Goal: Task Accomplishment & Management: Manage account settings

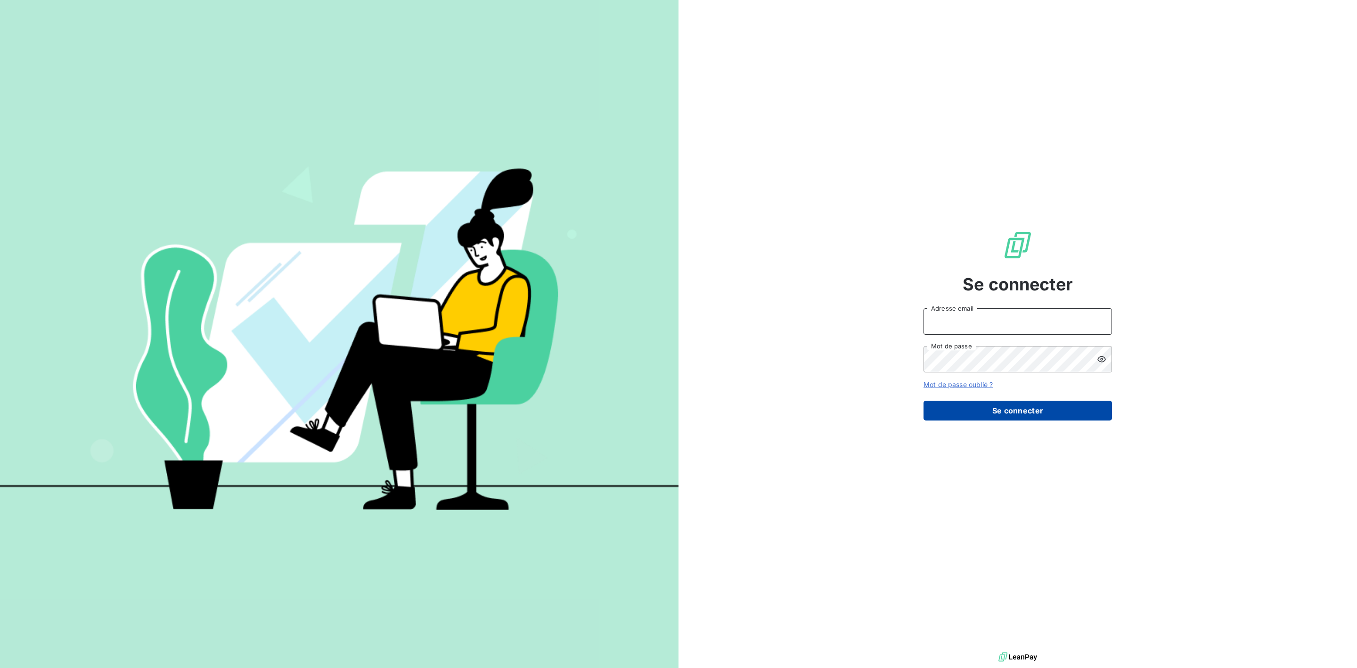
type input "[PERSON_NAME][EMAIL_ADDRESS][PERSON_NAME][DOMAIN_NAME]"
click at [984, 417] on button "Se connecter" at bounding box center [1018, 411] width 188 height 20
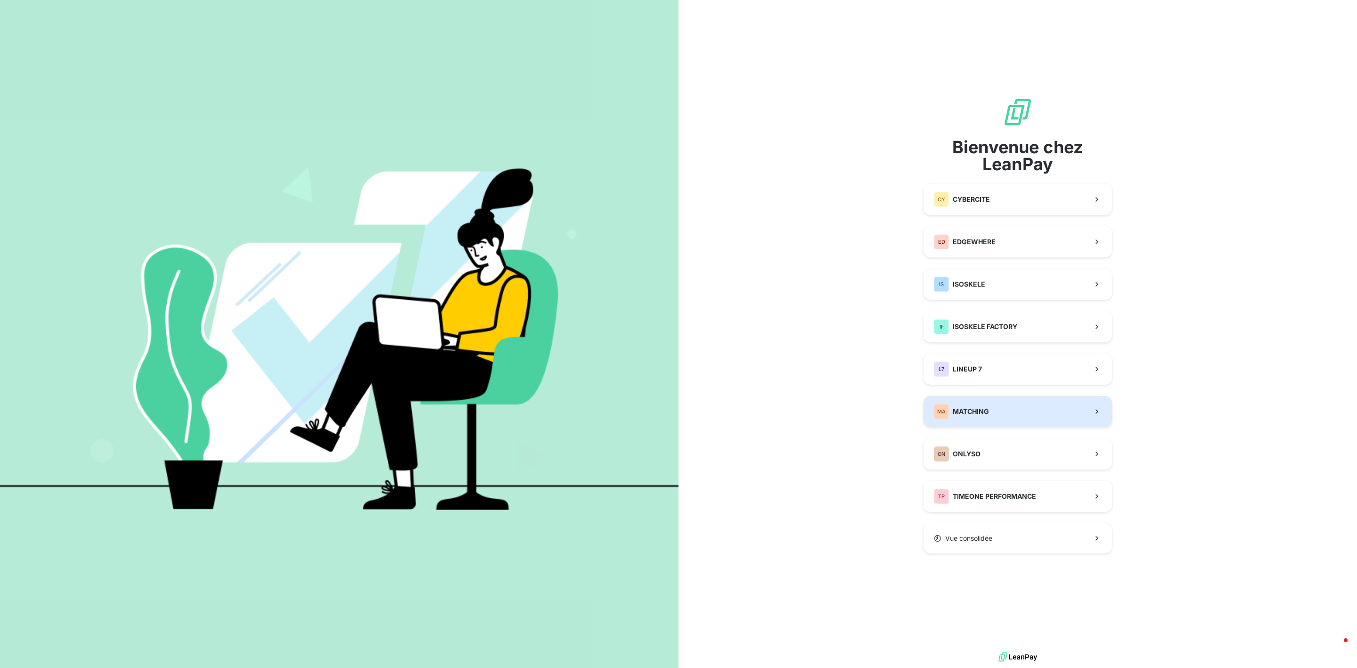
click at [1017, 407] on button "MA MATCHING" at bounding box center [1018, 411] width 188 height 31
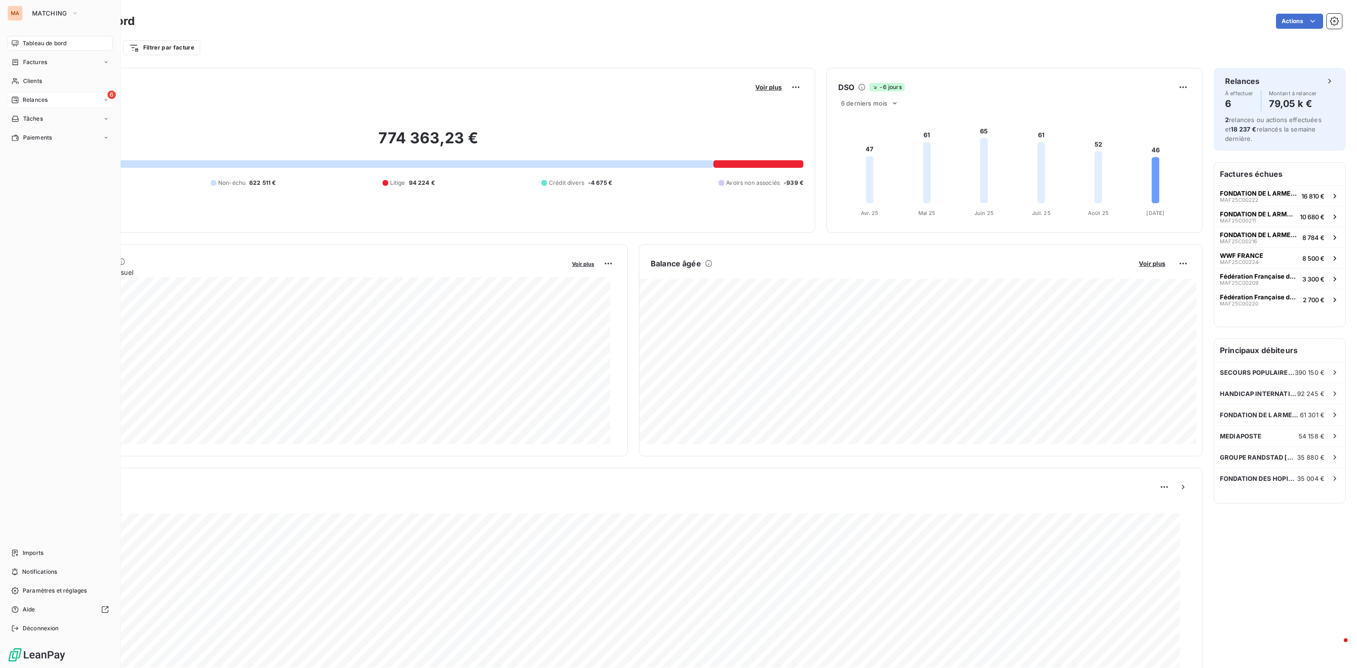
click at [30, 100] on span "Relances" at bounding box center [35, 100] width 25 height 8
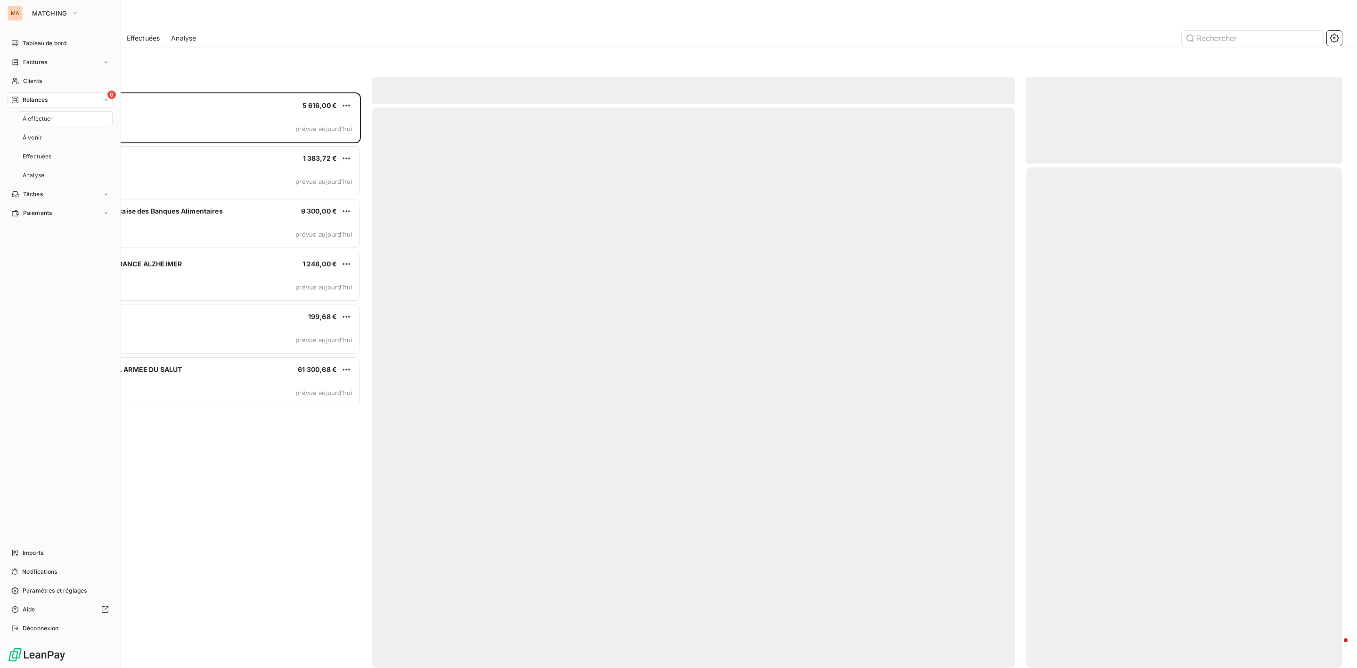
scroll to position [565, 304]
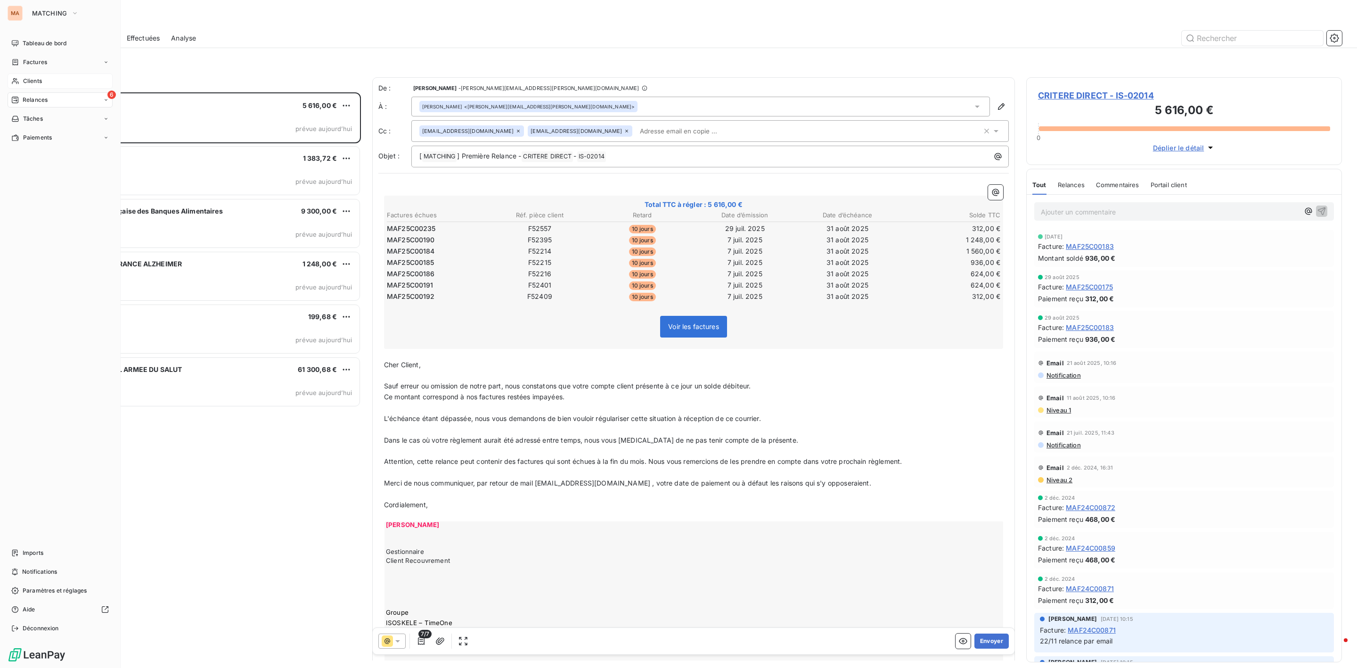
click at [31, 79] on span "Clients" at bounding box center [32, 81] width 19 height 8
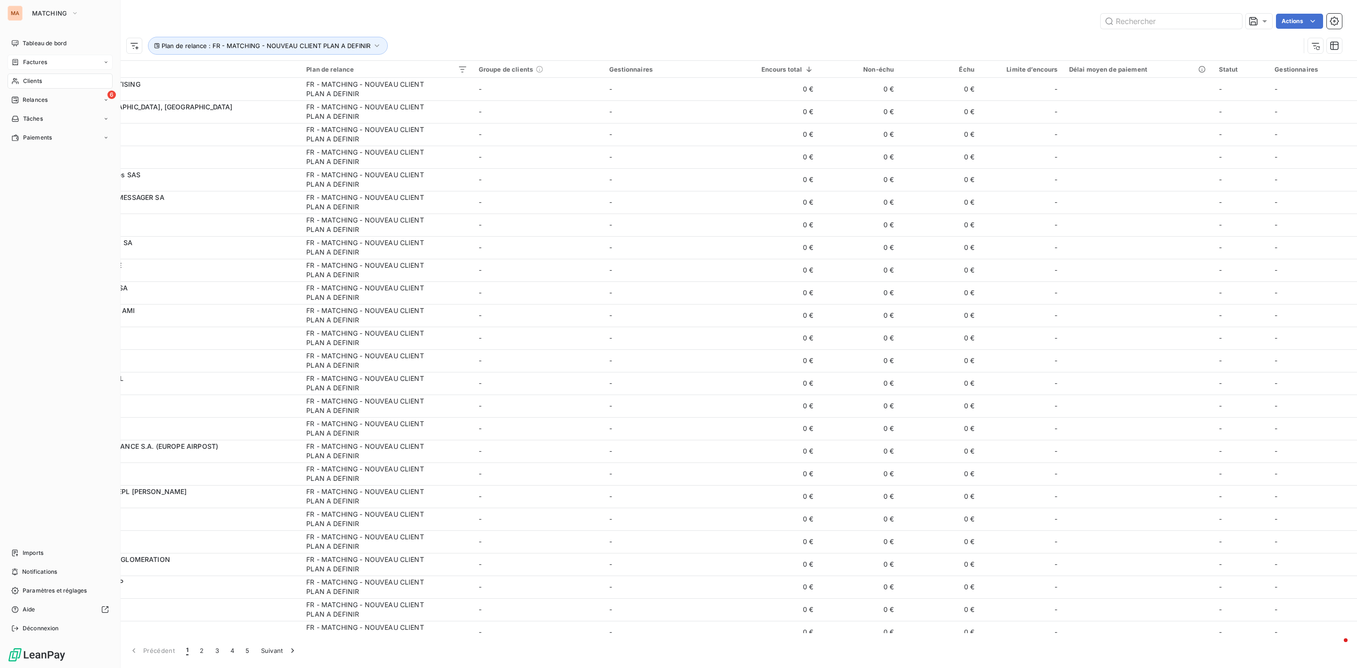
click at [45, 61] on span "Factures" at bounding box center [35, 62] width 24 height 8
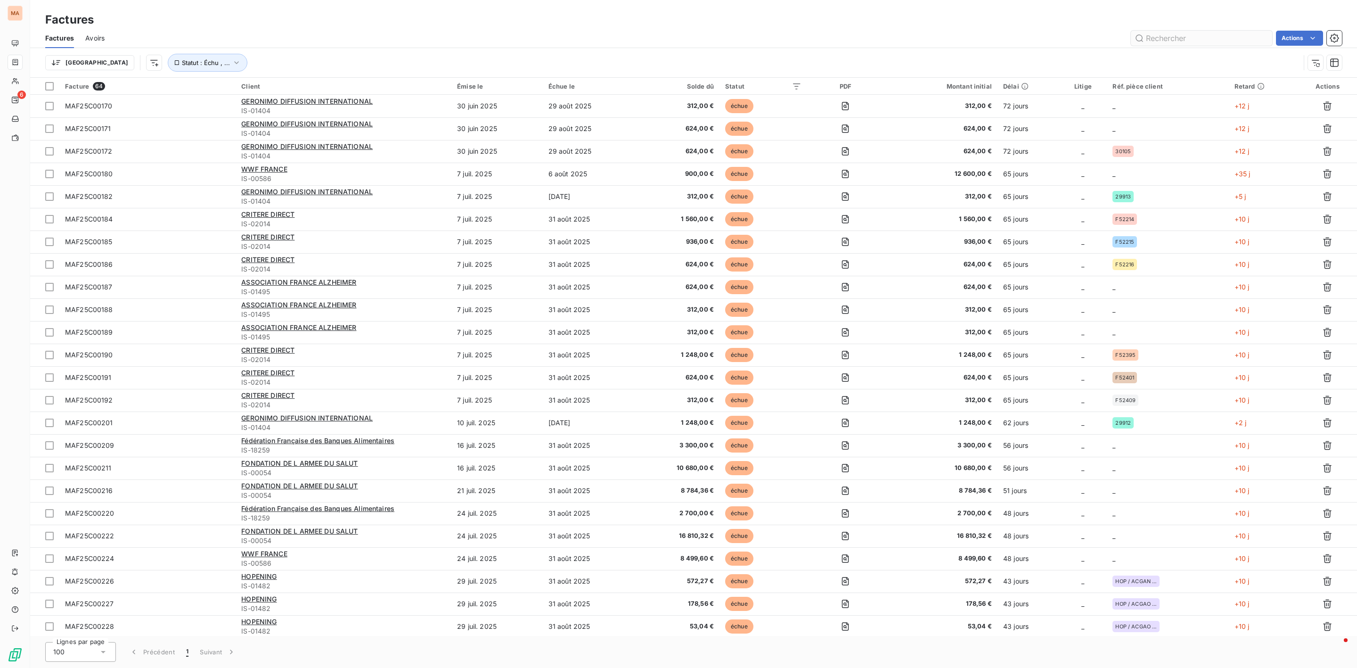
click at [1179, 44] on input "text" at bounding box center [1201, 38] width 141 height 15
click at [1179, 40] on input "text" at bounding box center [1201, 38] width 141 height 15
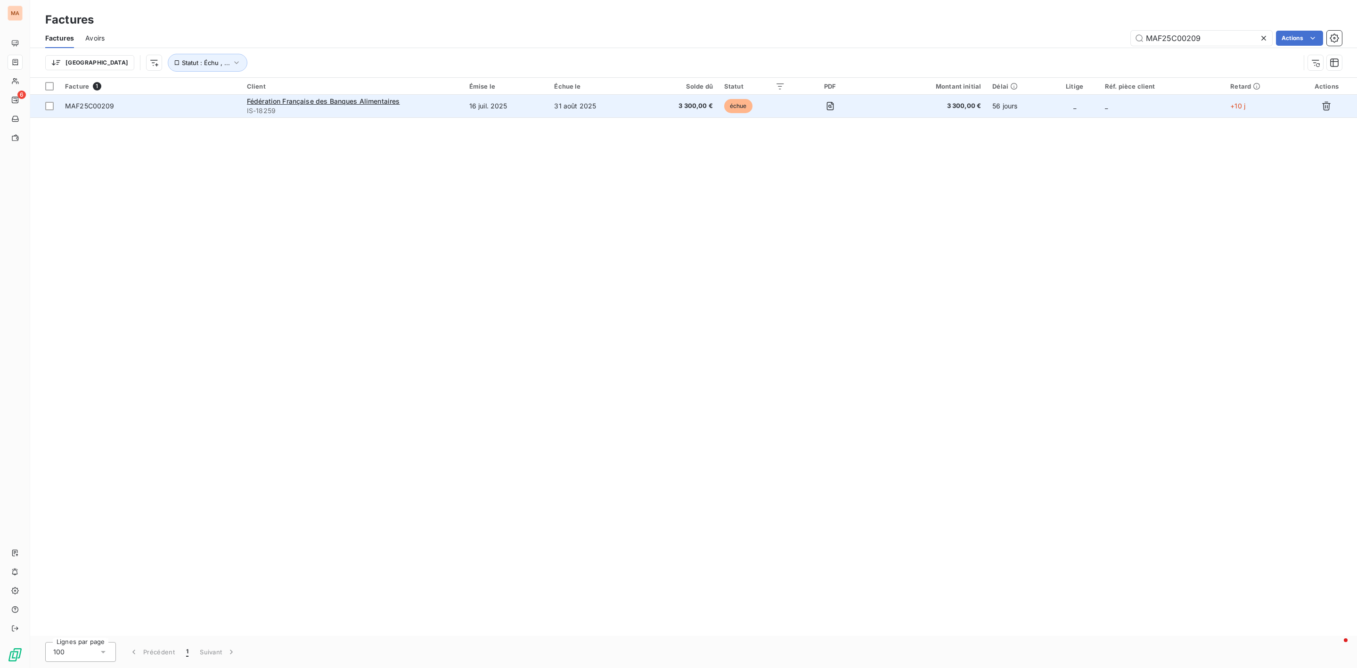
type input "MAF25C00209"
click at [98, 109] on span "MAF25C00209" at bounding box center [89, 106] width 49 height 8
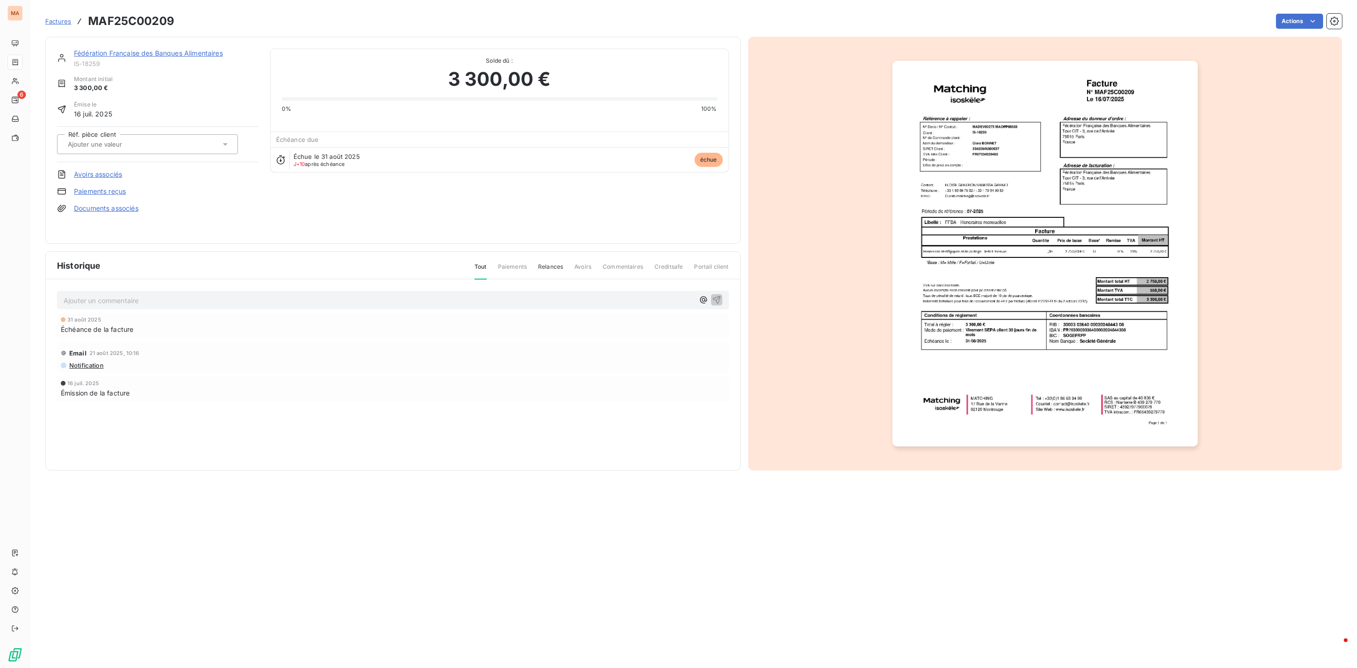
click at [124, 53] on link "Fédération Française des Banques Alimentaires" at bounding box center [148, 53] width 149 height 8
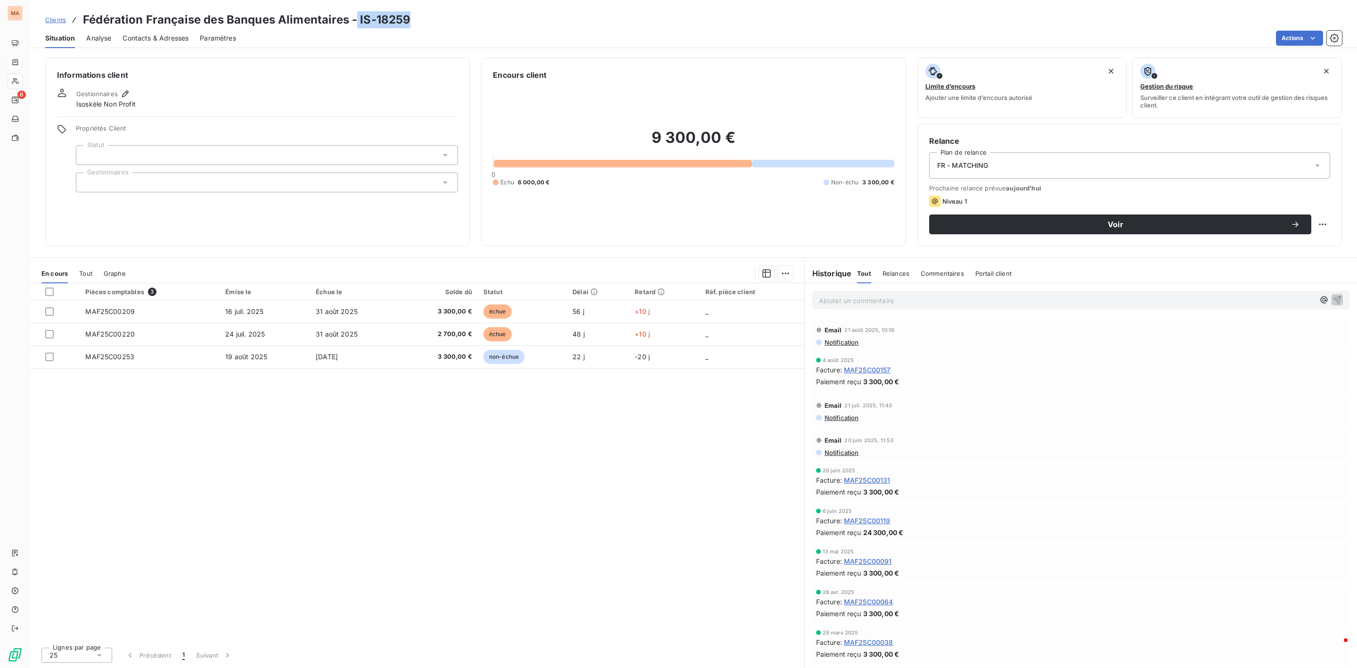
drag, startPoint x: 423, startPoint y: 20, endPoint x: 355, endPoint y: 17, distance: 67.5
click at [355, 17] on div "Clients Fédération Française des Banques Alimentaires - IS-18259" at bounding box center [693, 19] width 1327 height 17
copy h3 "IS-18259"
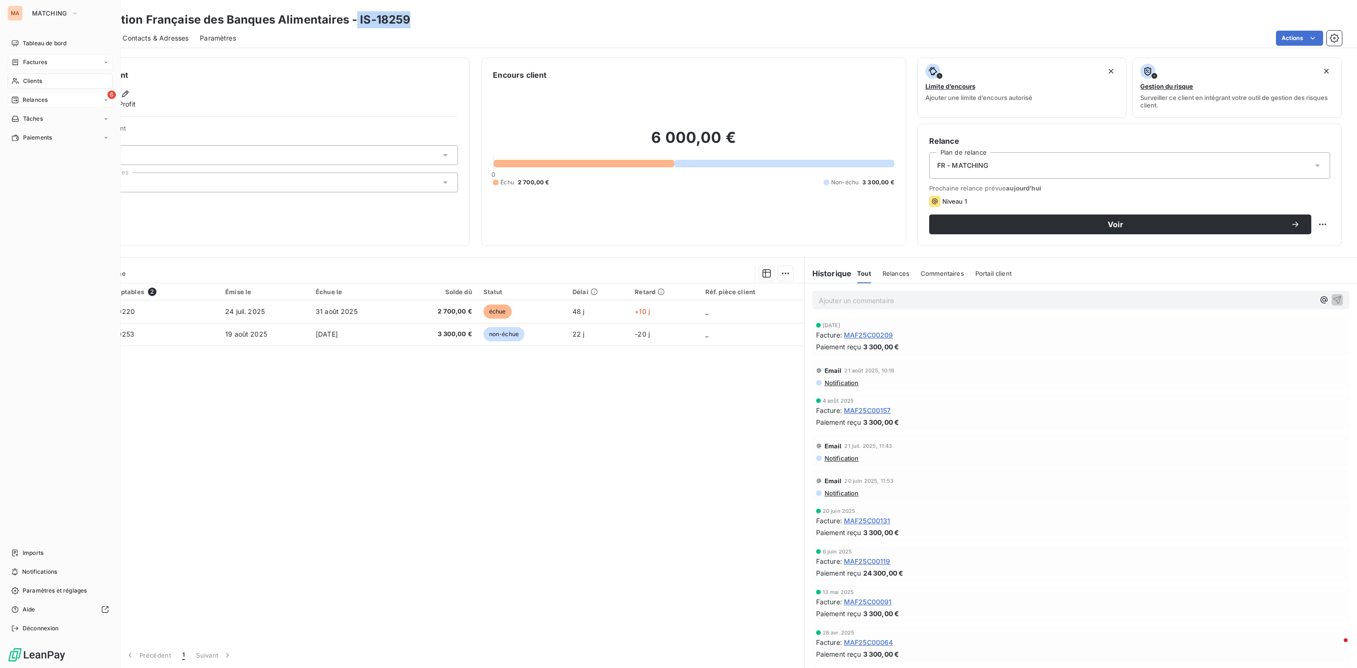
click at [33, 96] on span "Relances" at bounding box center [35, 100] width 25 height 8
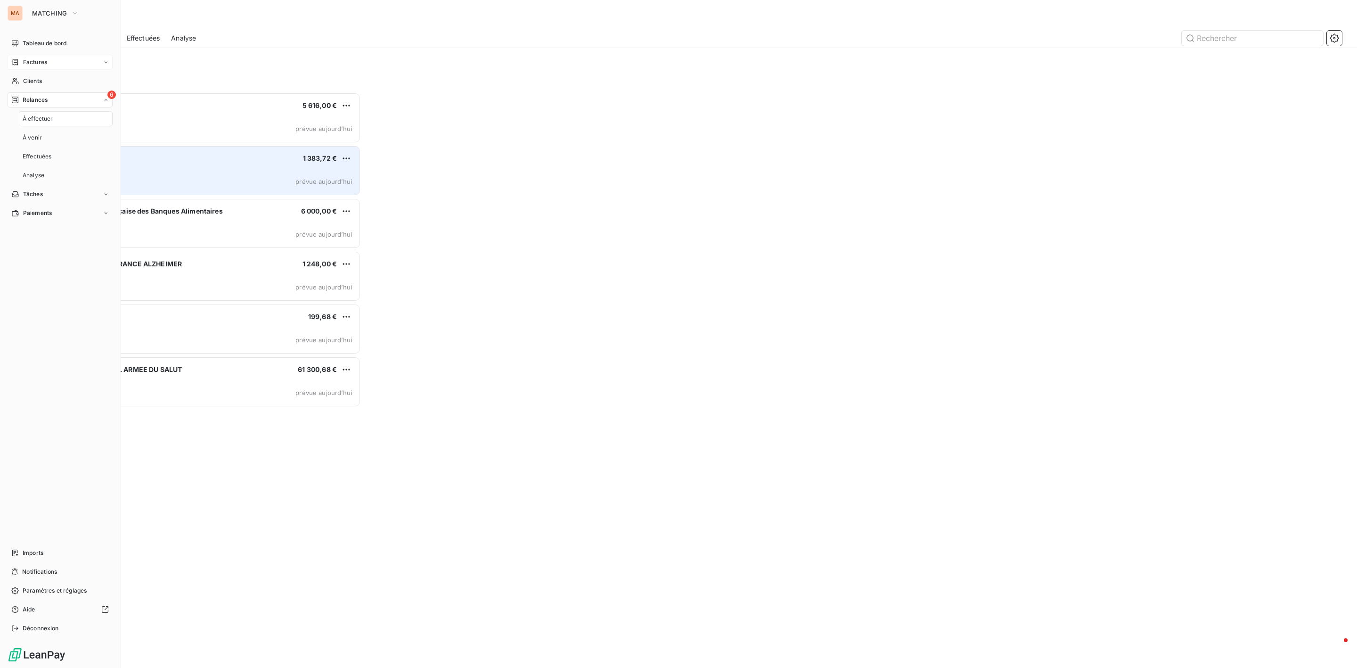
scroll to position [565, 304]
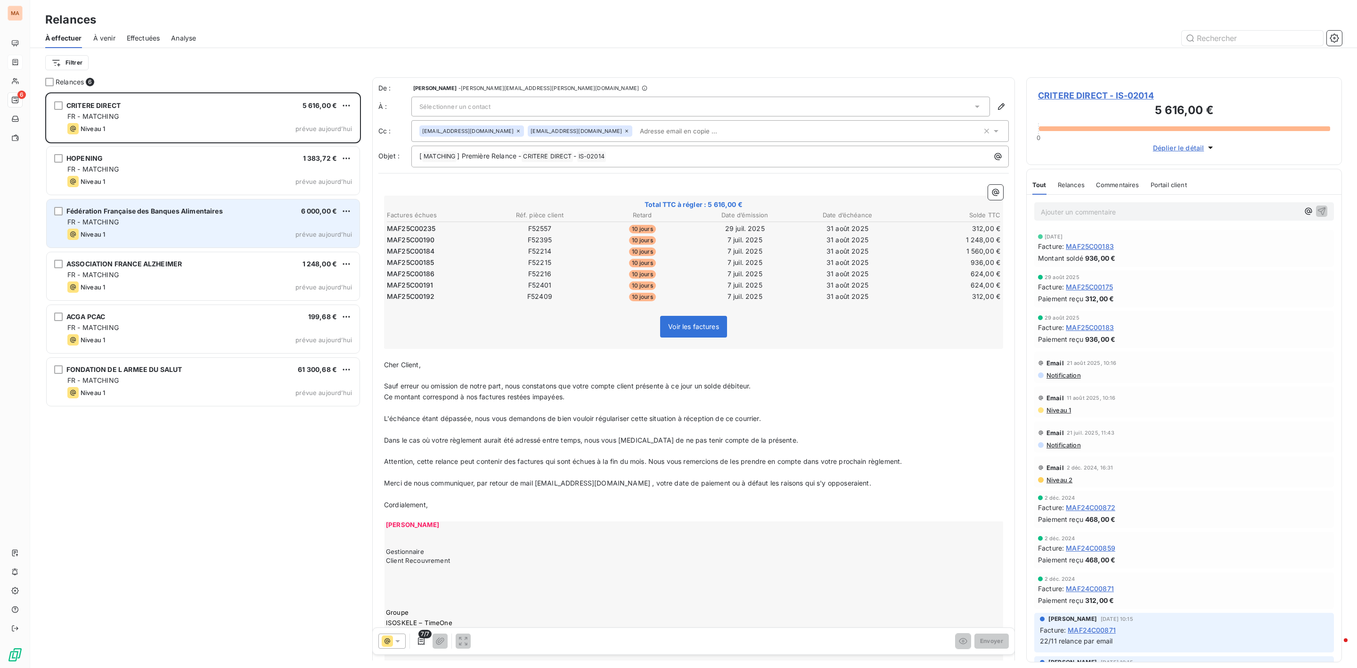
click at [173, 226] on div "FR - MATCHING" at bounding box center [209, 221] width 285 height 9
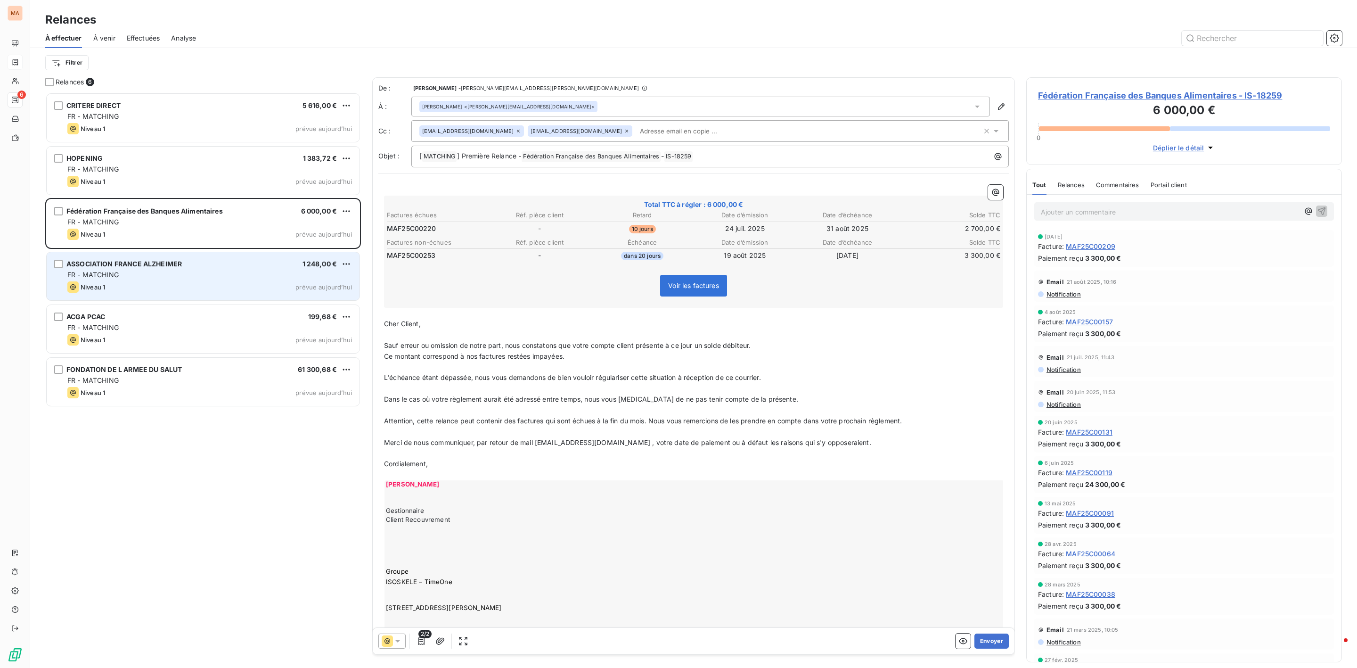
click at [164, 278] on div "FR - MATCHING" at bounding box center [209, 274] width 285 height 9
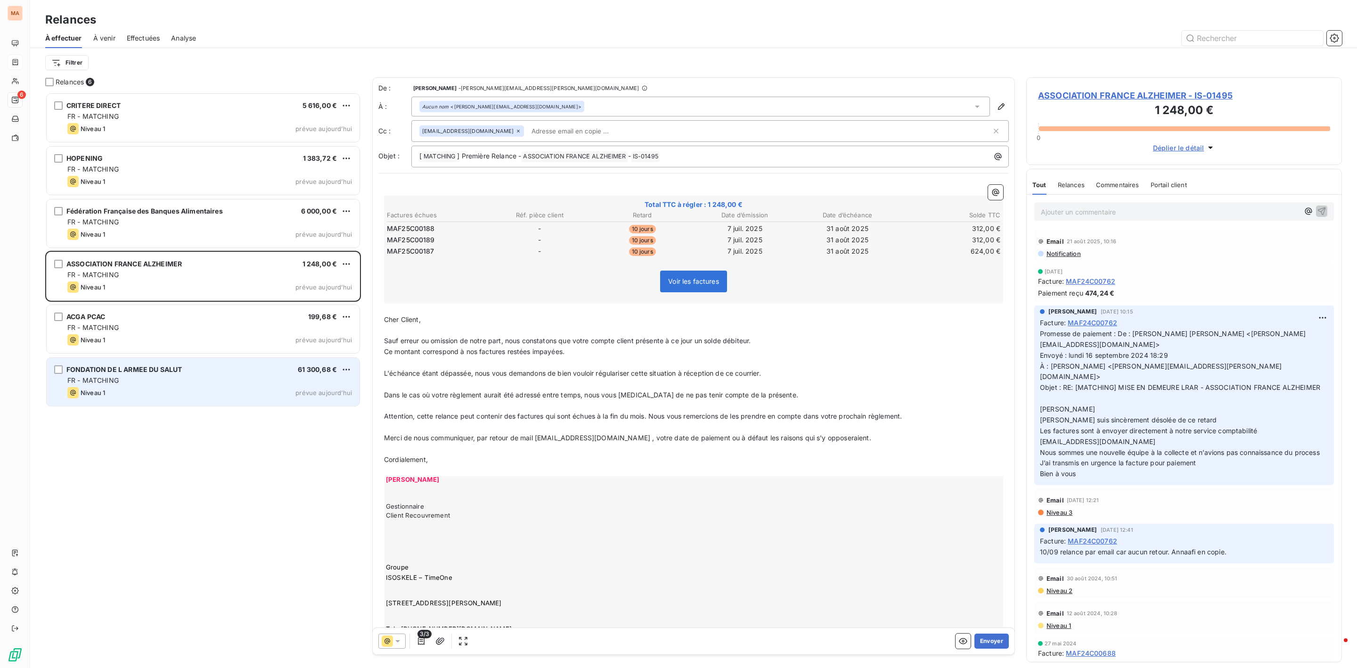
click at [150, 379] on div "FR - MATCHING" at bounding box center [209, 380] width 285 height 9
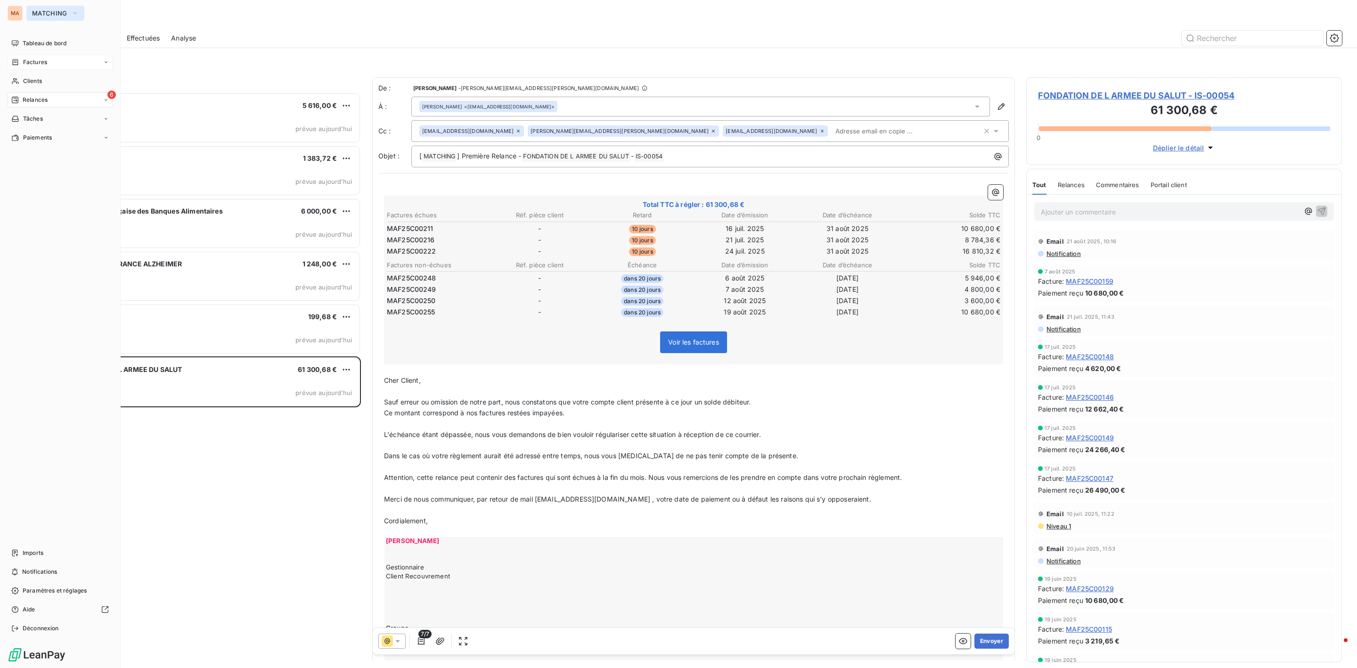
click at [58, 11] on span "MATCHING" at bounding box center [49, 13] width 35 height 8
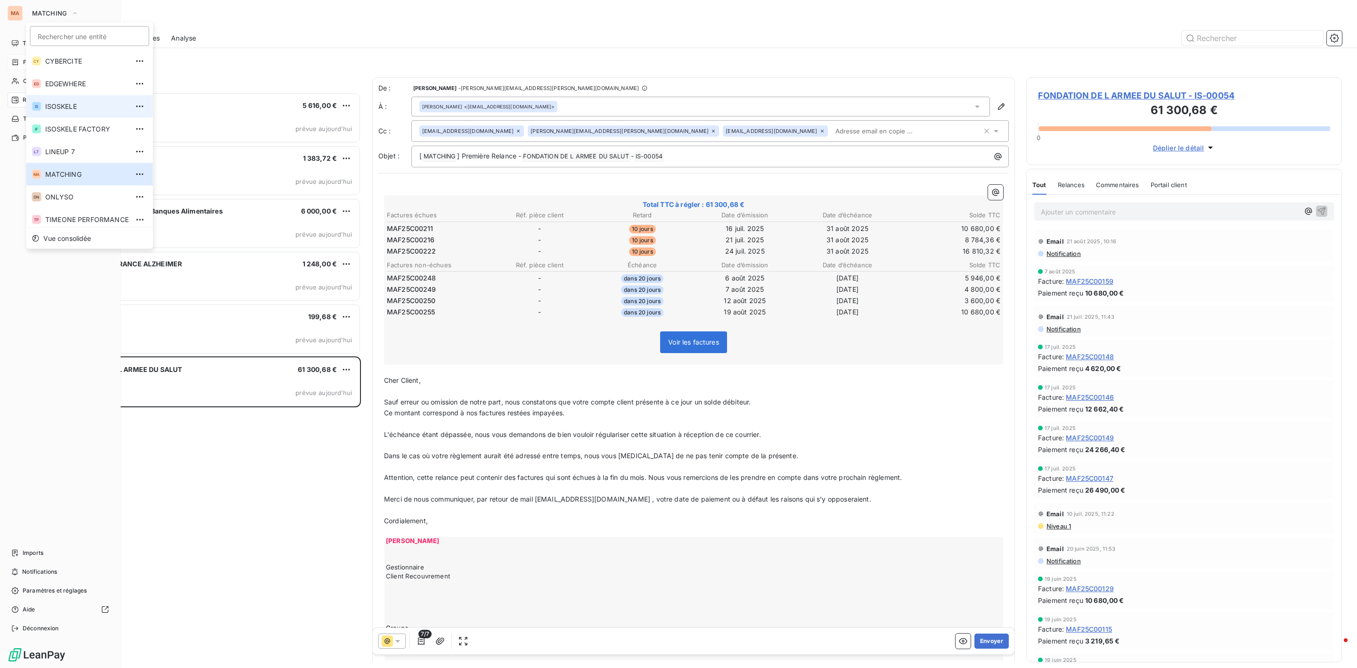
click at [78, 102] on span "ISOSKELE" at bounding box center [86, 106] width 83 height 9
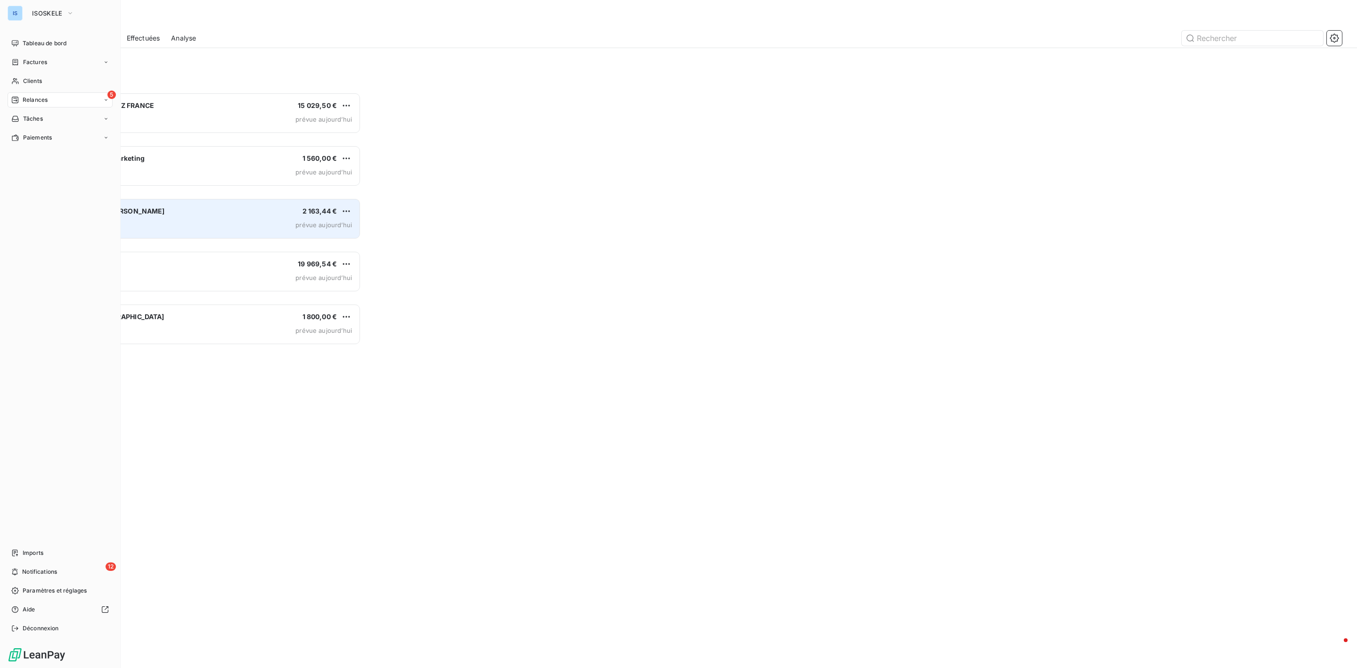
scroll to position [565, 304]
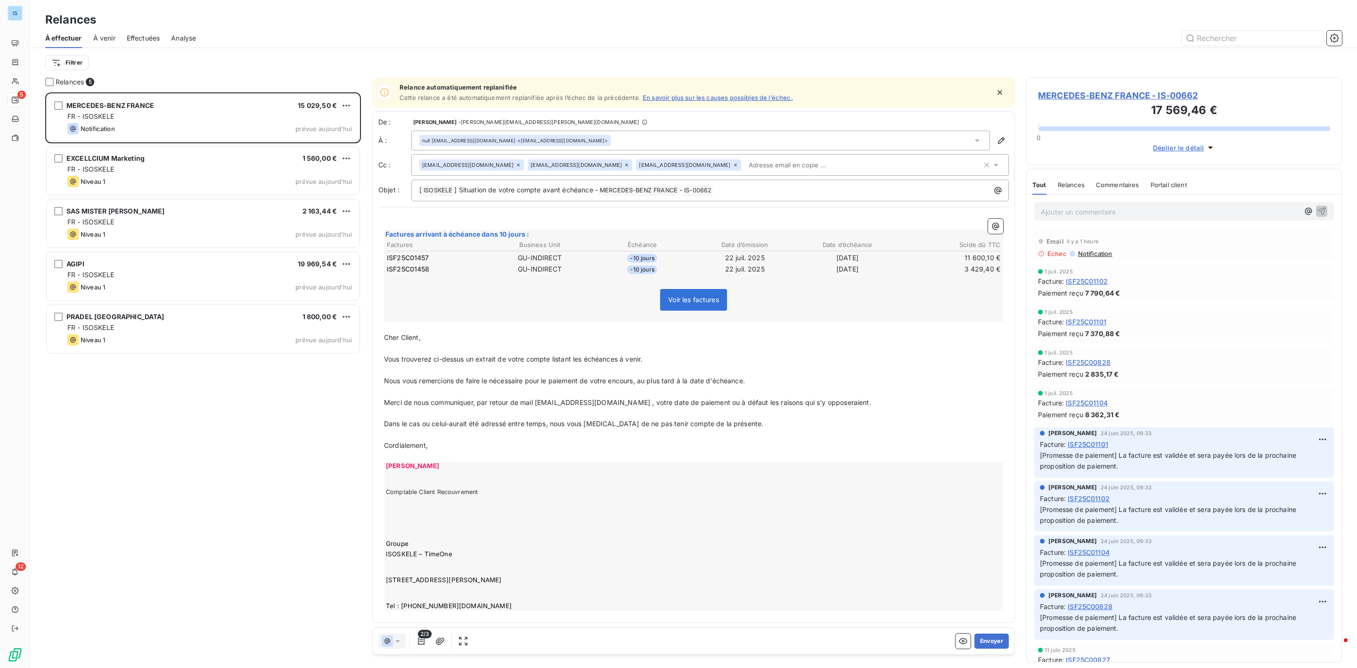
click at [973, 139] on icon at bounding box center [977, 140] width 9 height 9
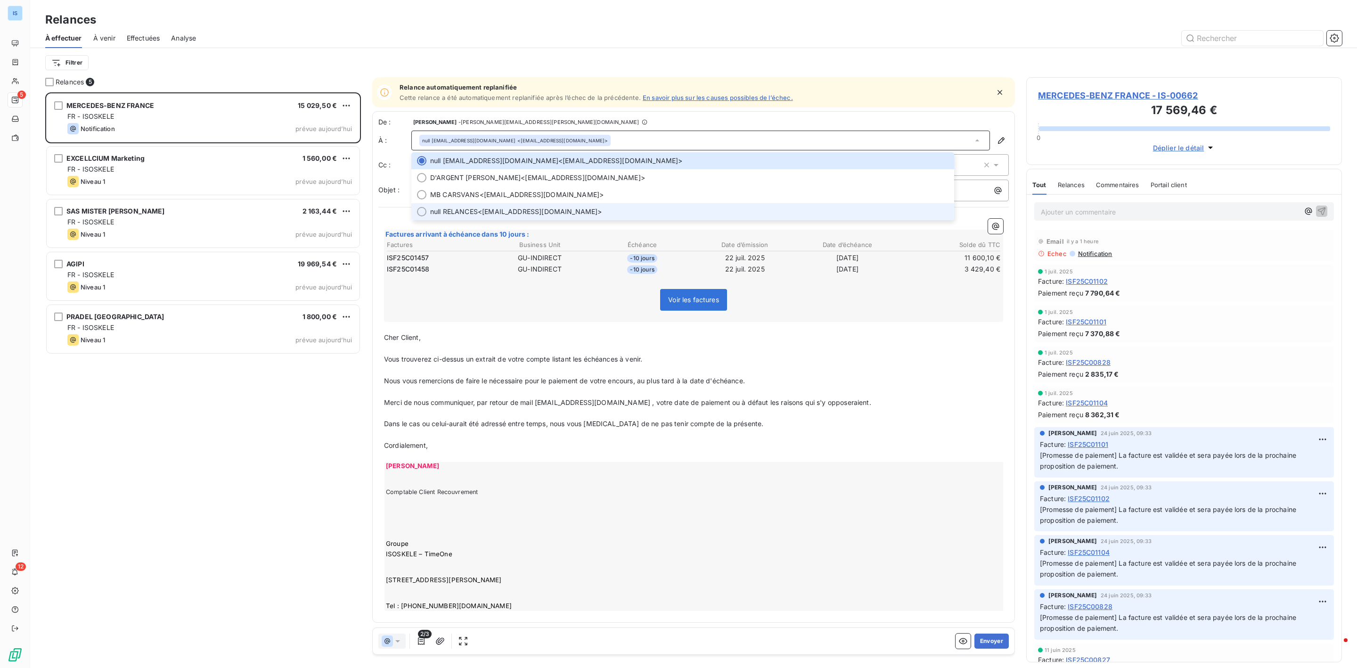
click at [423, 212] on div at bounding box center [421, 211] width 9 height 9
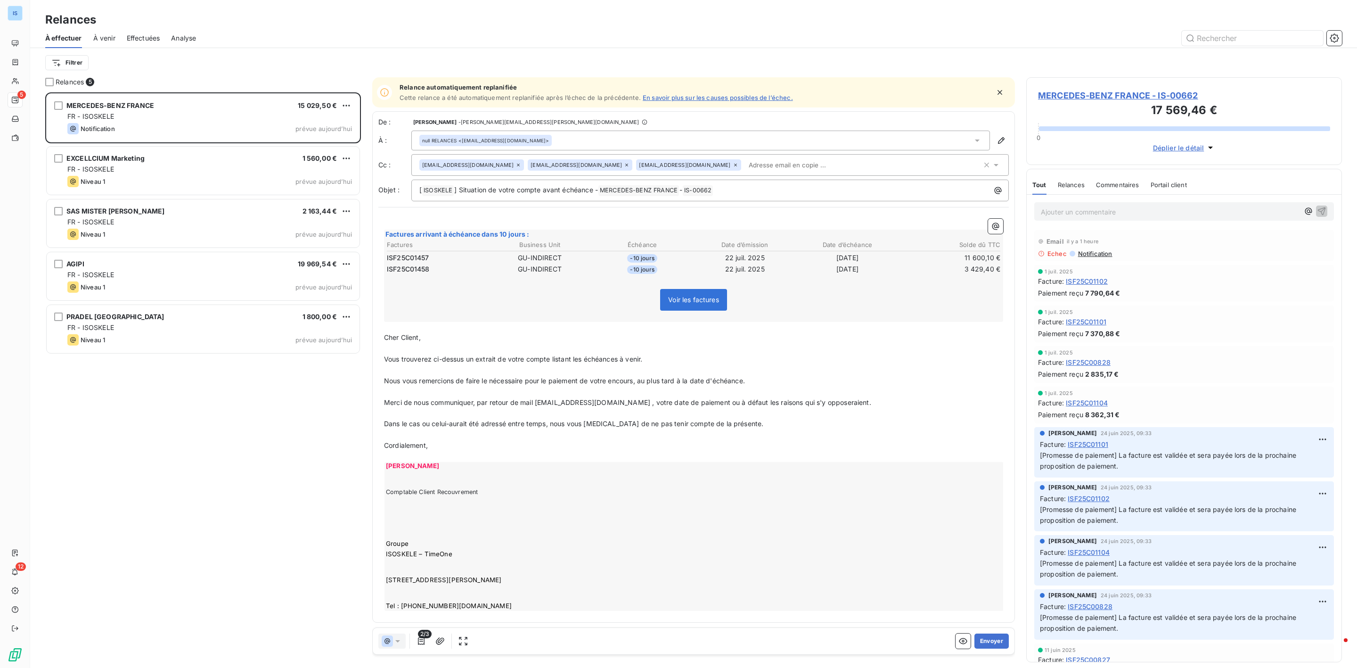
click at [816, 142] on div "null RELANCES <[EMAIL_ADDRESS][DOMAIN_NAME]>" at bounding box center [700, 141] width 579 height 20
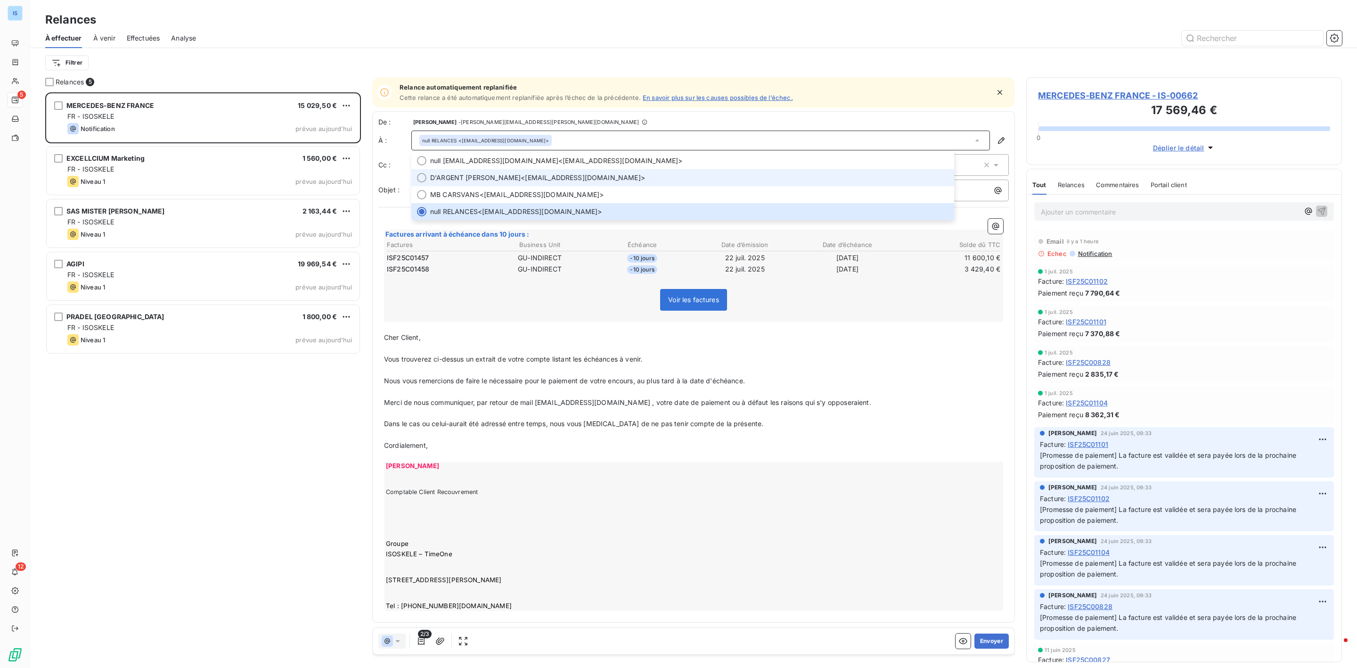
click at [426, 176] on div at bounding box center [421, 177] width 9 height 9
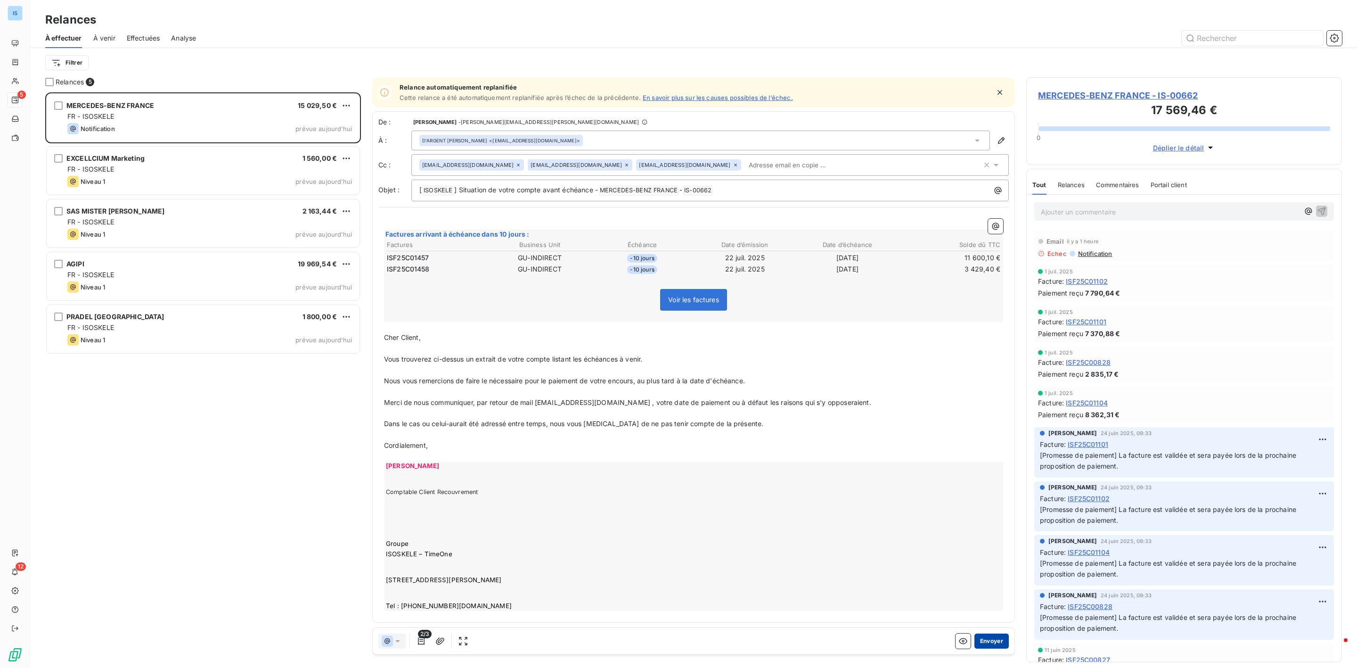
click at [974, 638] on button "Envoyer" at bounding box center [991, 640] width 34 height 15
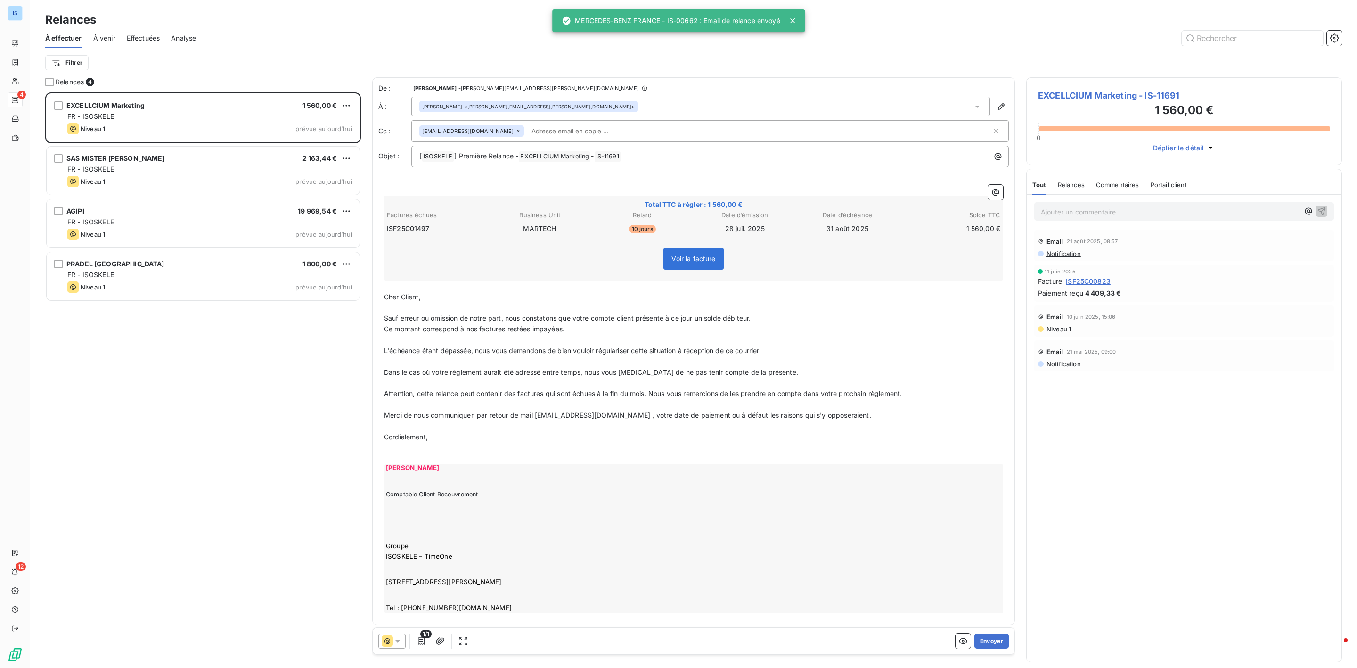
click at [793, 17] on icon at bounding box center [792, 20] width 9 height 9
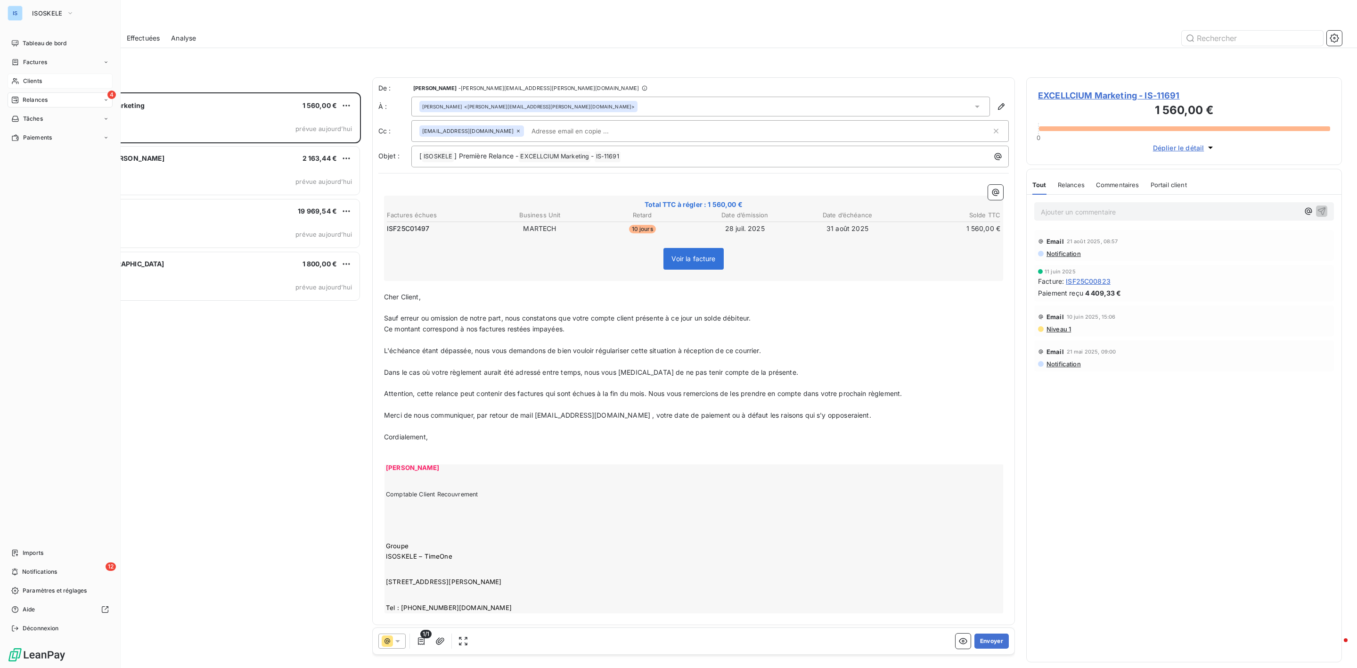
click at [40, 85] on div "Clients" at bounding box center [60, 81] width 105 height 15
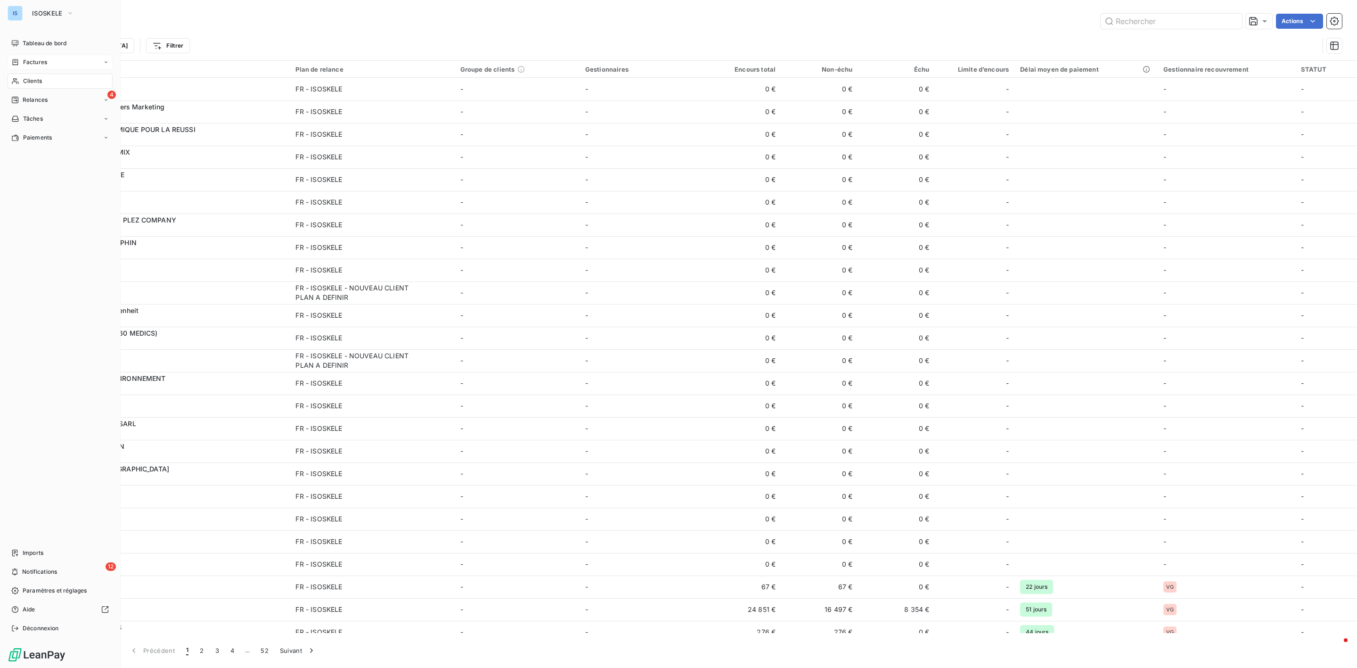
click at [40, 61] on span "Factures" at bounding box center [35, 62] width 24 height 8
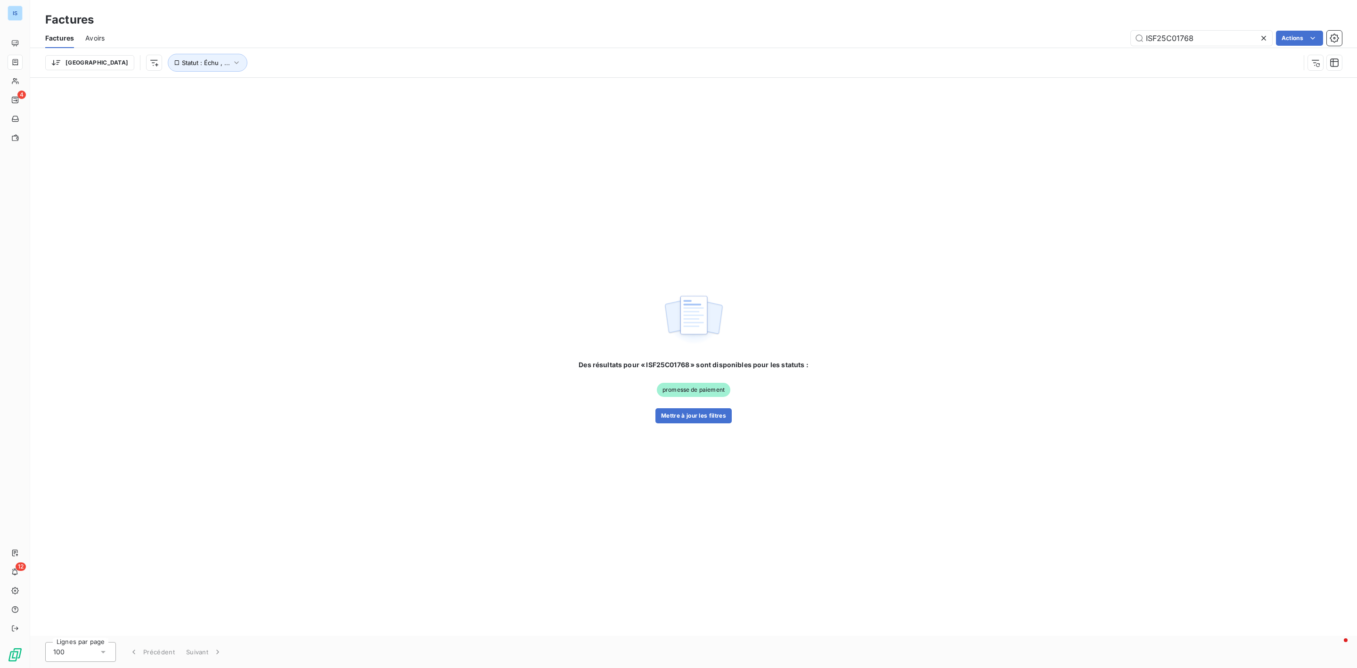
drag, startPoint x: 1210, startPoint y: 41, endPoint x: 973, endPoint y: 37, distance: 237.1
click at [973, 37] on div "ISF25C01768 Actions" at bounding box center [729, 38] width 1226 height 15
type input "ISF25C01619"
click at [706, 418] on button "Mettre à jour les filtres" at bounding box center [693, 415] width 76 height 15
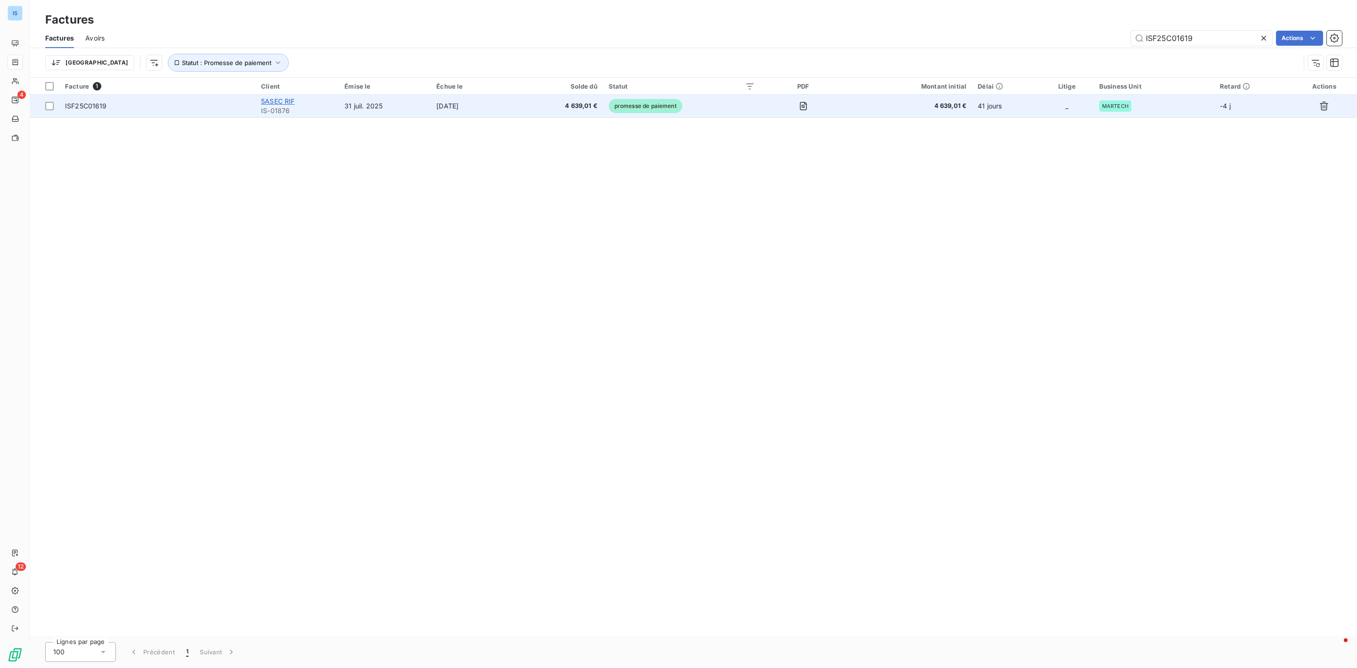
click at [273, 103] on span "5ASEC RIF" at bounding box center [277, 101] width 33 height 8
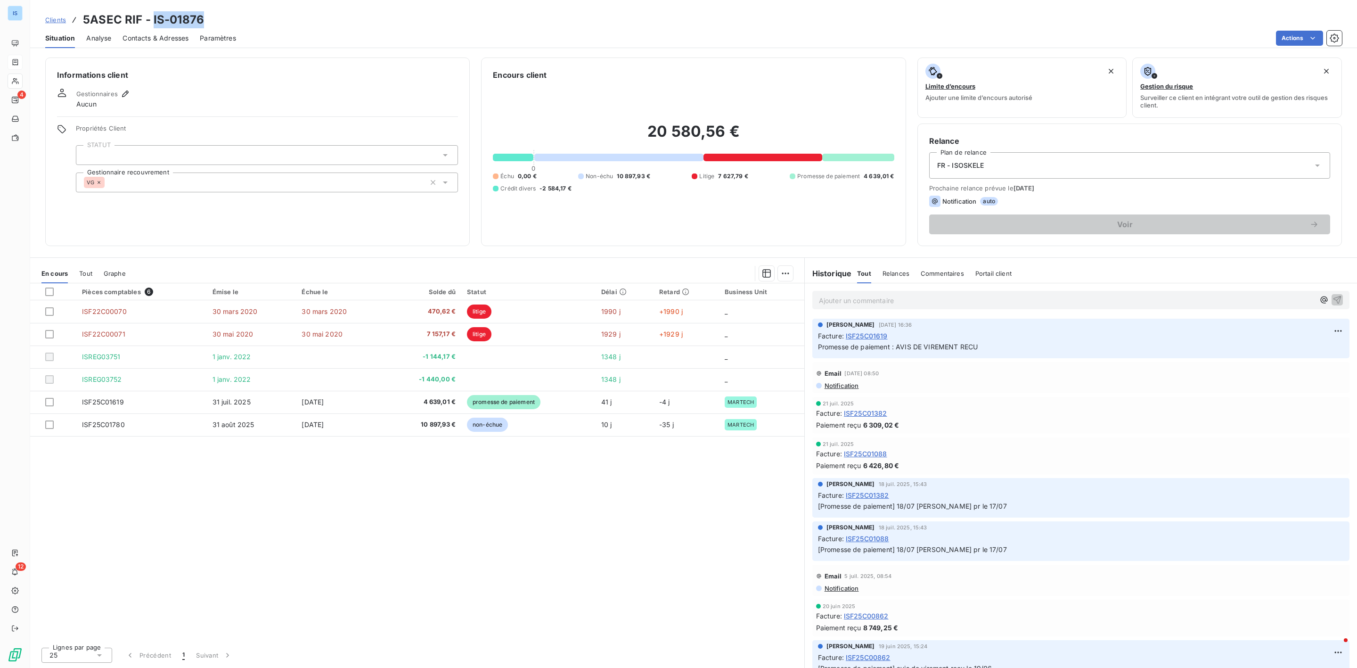
drag, startPoint x: 214, startPoint y: 23, endPoint x: 151, endPoint y: 23, distance: 62.7
click at [151, 23] on div "Clients 5ASEC RIF - IS-01876" at bounding box center [693, 19] width 1327 height 17
copy h3 "IS-01876"
click at [50, 19] on span "Clients" at bounding box center [55, 20] width 21 height 8
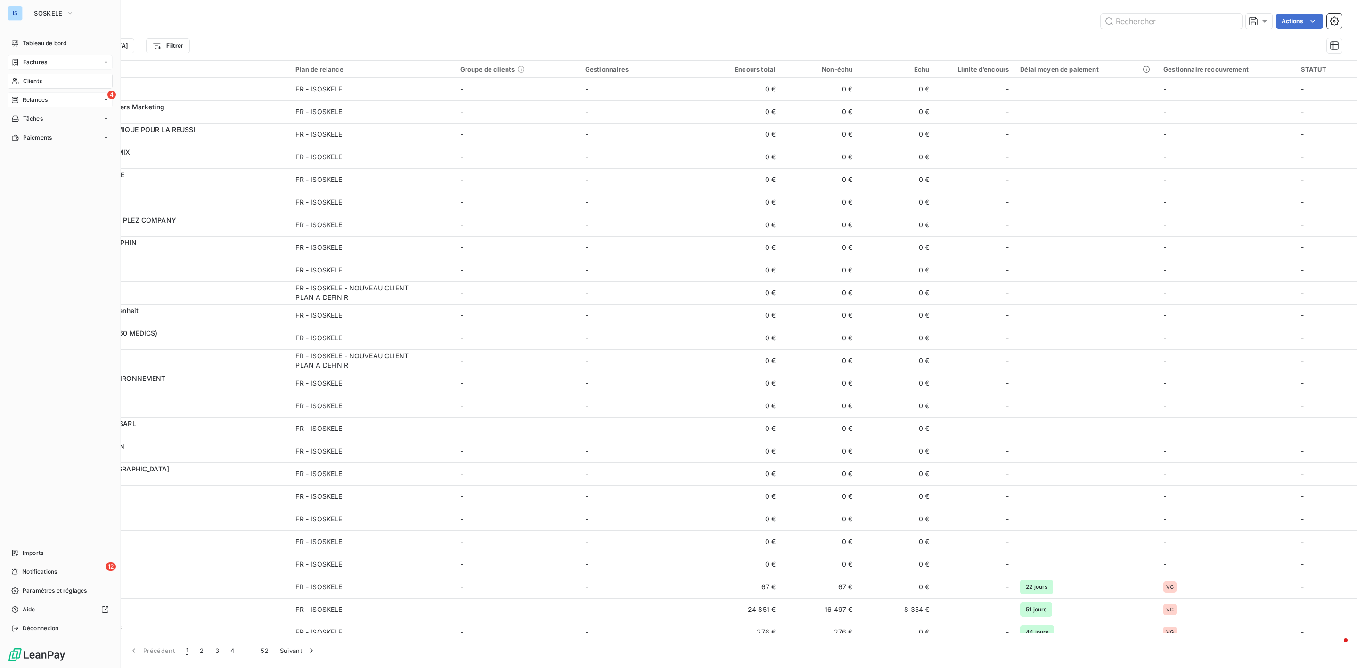
click at [20, 100] on div "Relances" at bounding box center [29, 100] width 36 height 8
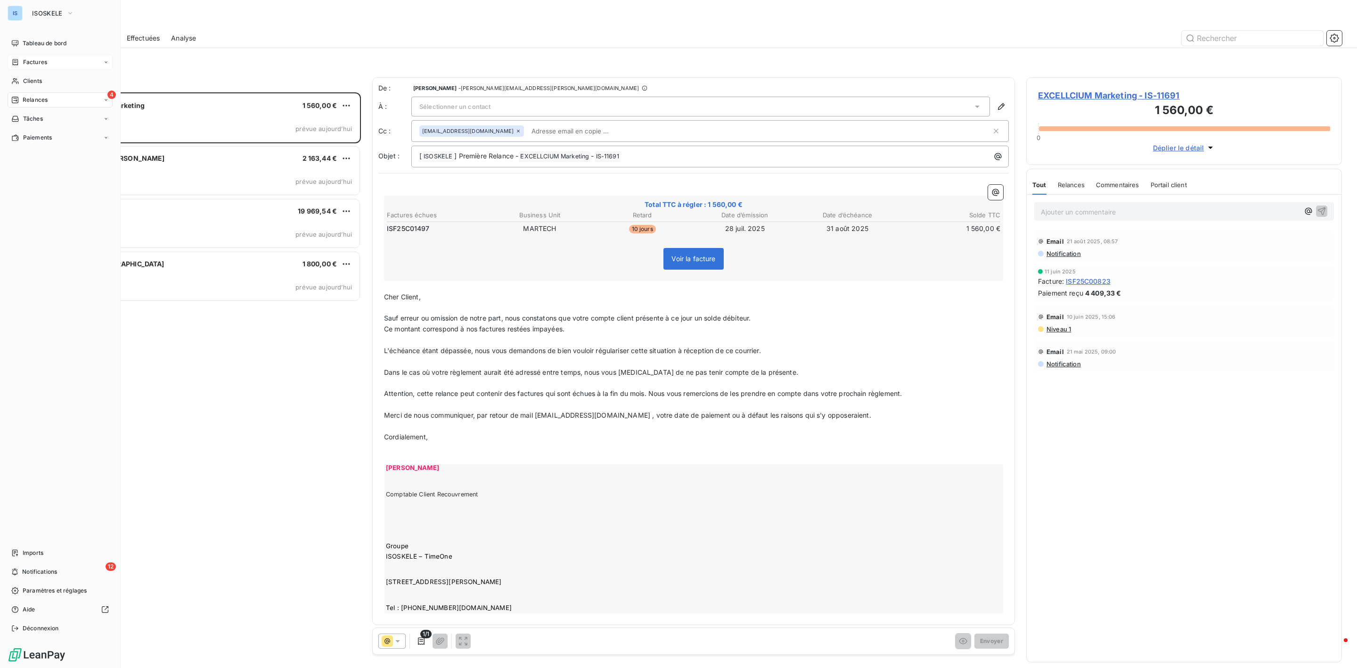
scroll to position [565, 304]
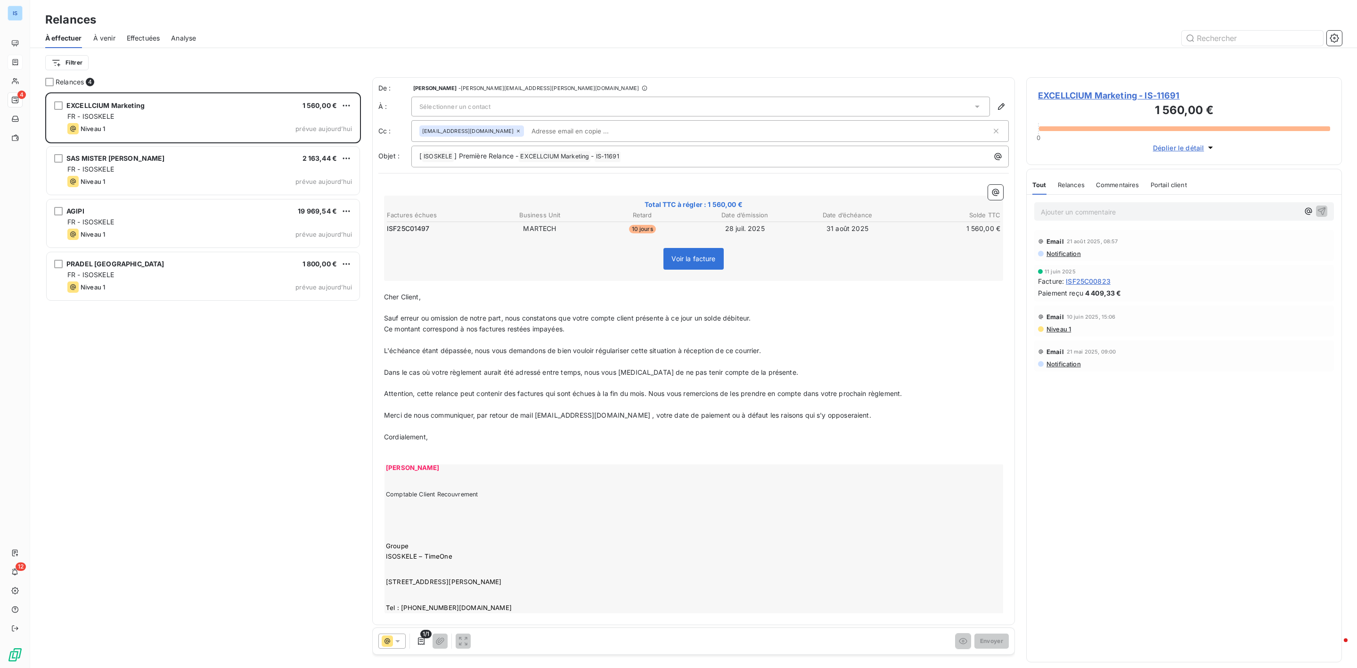
click at [558, 102] on div "Sélectionner un contact" at bounding box center [700, 107] width 579 height 20
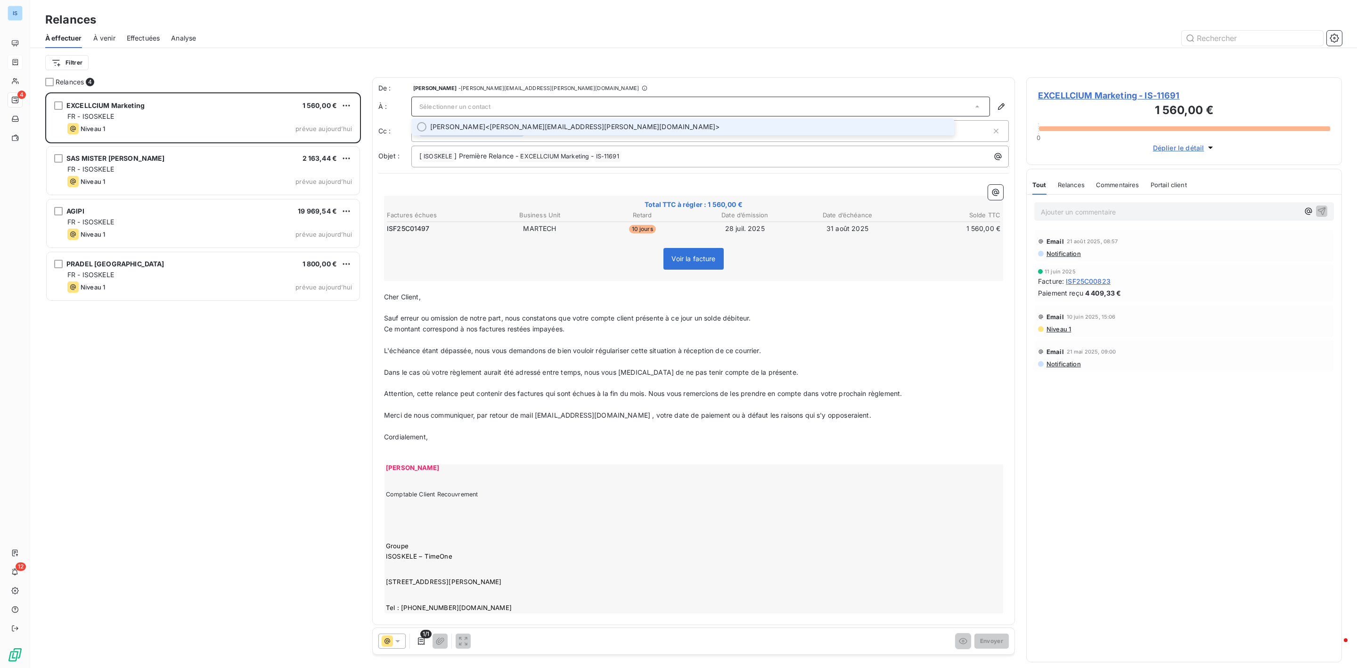
click at [477, 126] on span "[PERSON_NAME]" at bounding box center [457, 126] width 55 height 9
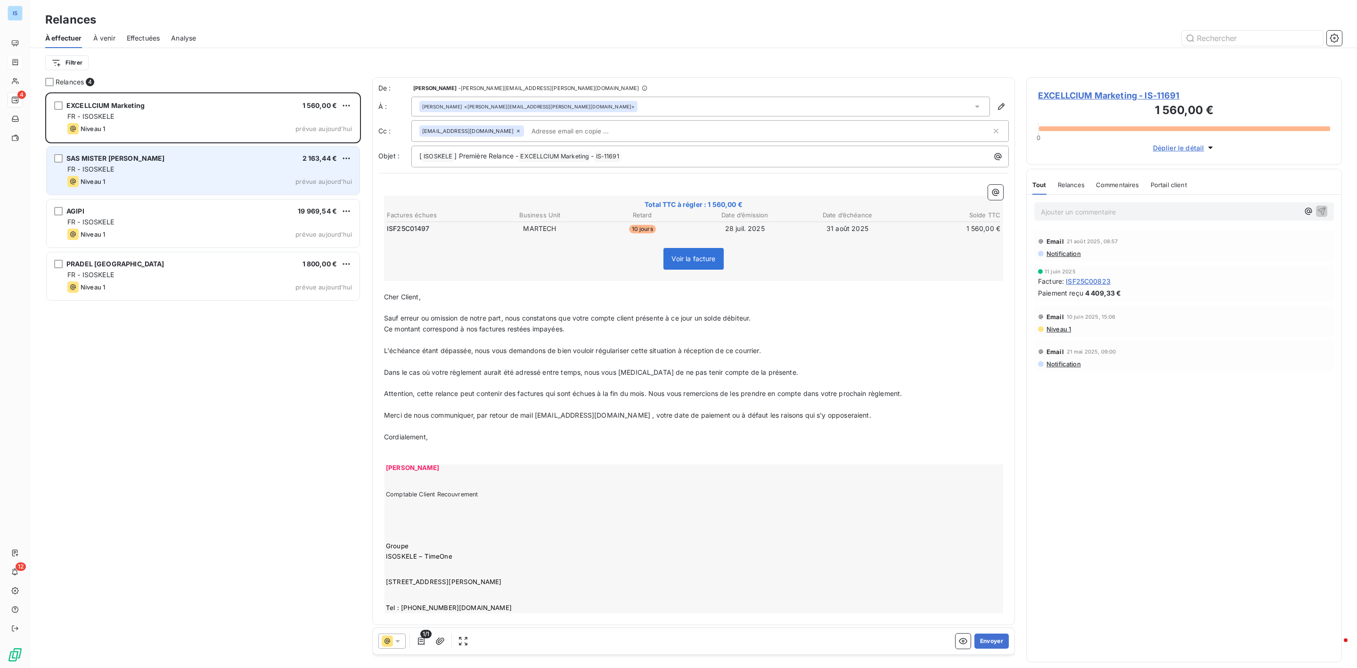
click at [126, 157] on div "SAS MISTER EV 2 163,44 €" at bounding box center [209, 158] width 285 height 8
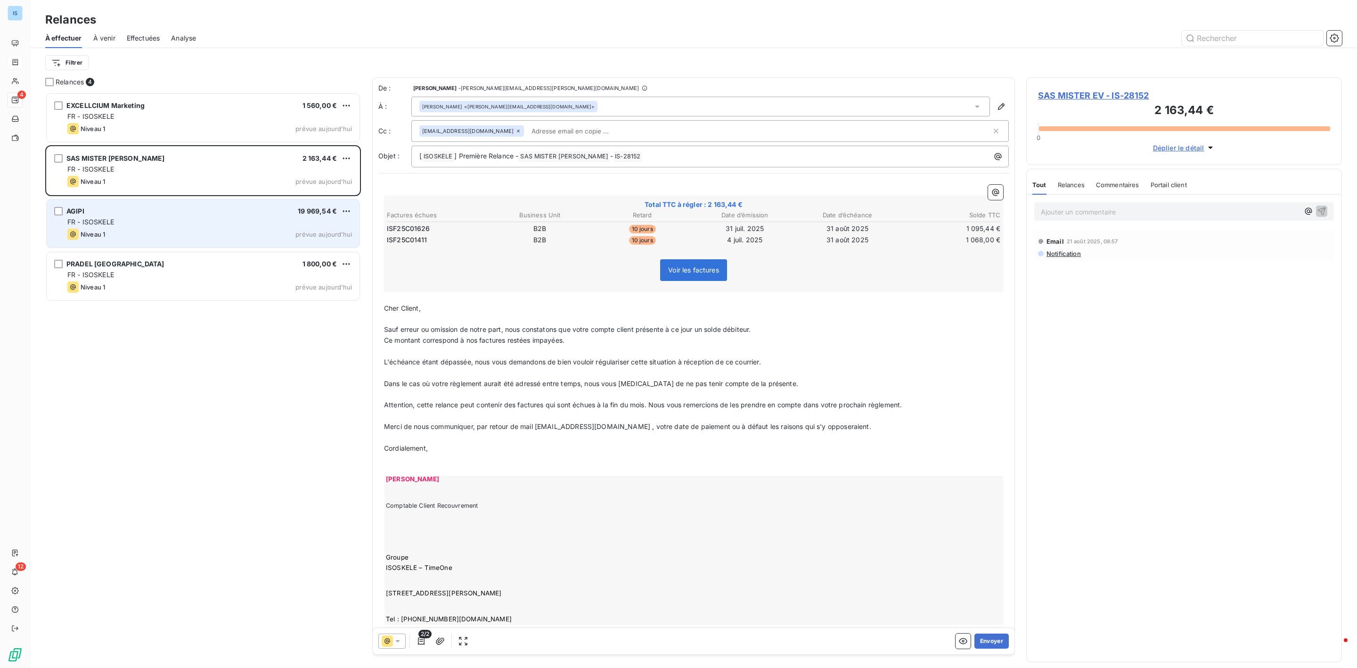
click at [141, 204] on div "AGIPI 19 969,54 € FR - ISOSKELE Niveau 1 prévue aujourd’hui" at bounding box center [203, 223] width 313 height 48
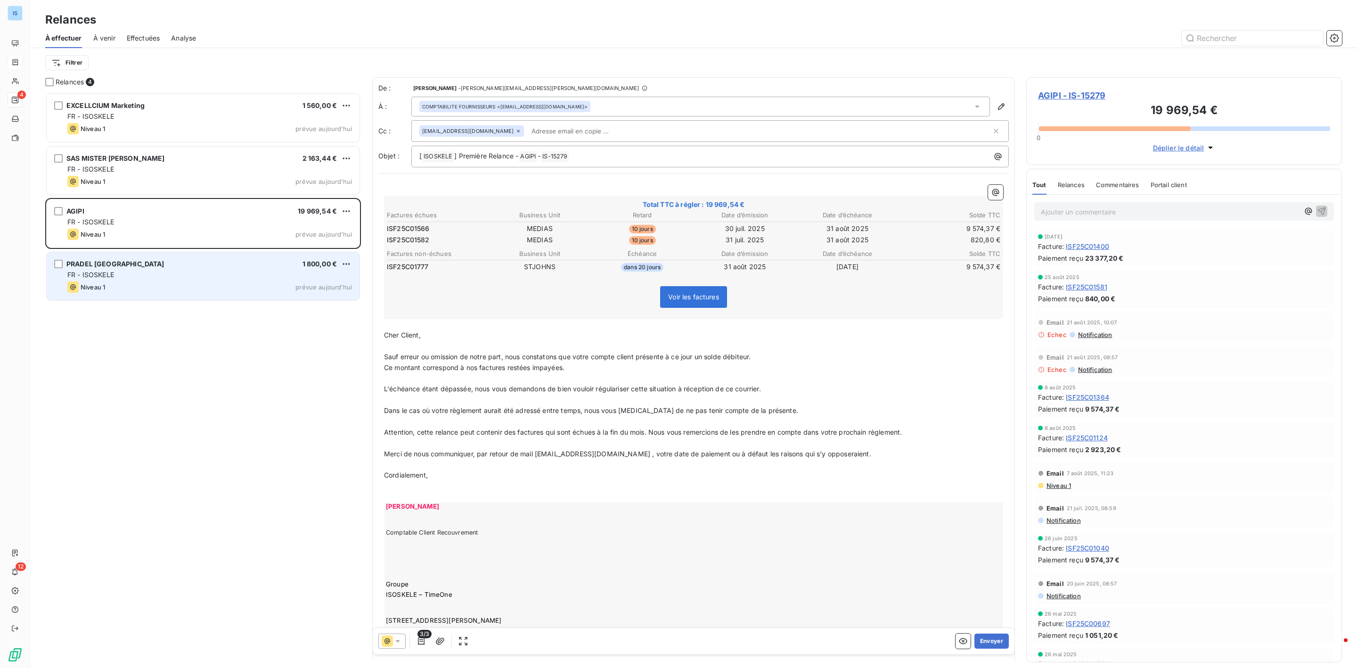
click at [227, 285] on div "Niveau 1 prévue aujourd’hui" at bounding box center [209, 286] width 285 height 11
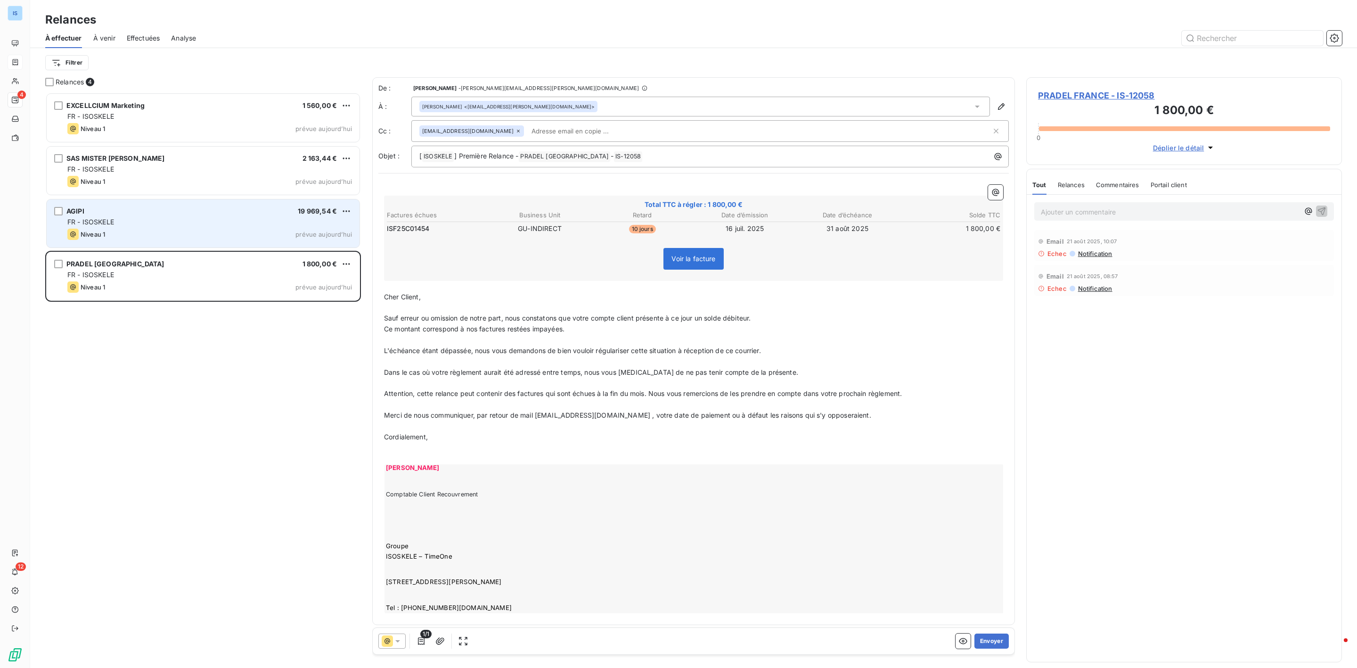
click at [174, 223] on div "FR - ISOSKELE" at bounding box center [209, 221] width 285 height 9
